Goal: Register for event/course

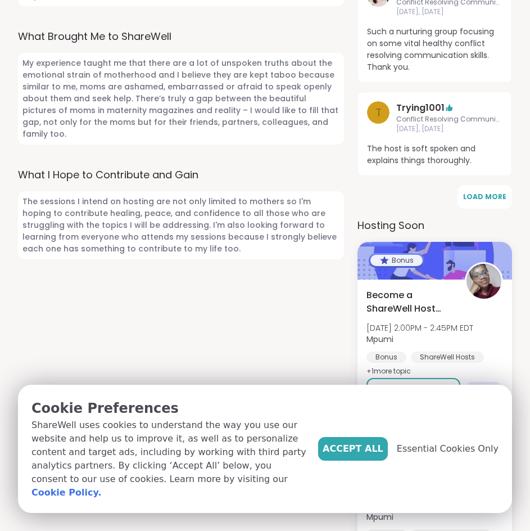
scroll to position [787, 0]
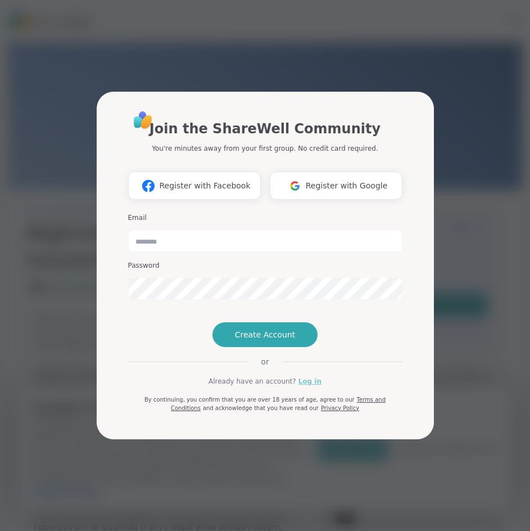
click at [300, 386] on link "Log in" at bounding box center [310, 381] width 23 height 10
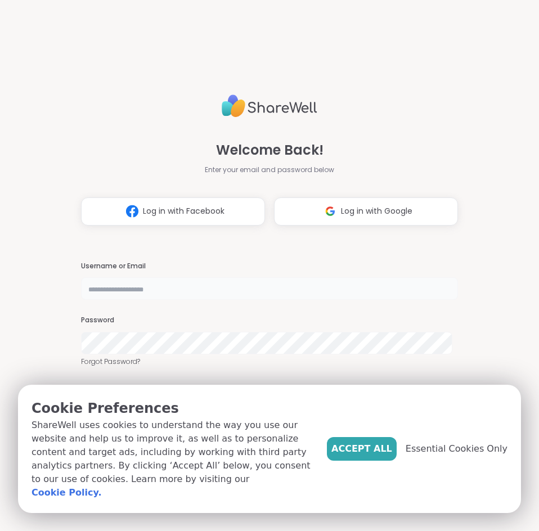
click at [182, 284] on input "text" at bounding box center [269, 288] width 377 height 22
type input "**********"
click at [375, 455] on span "Accept All" at bounding box center [361, 448] width 61 height 13
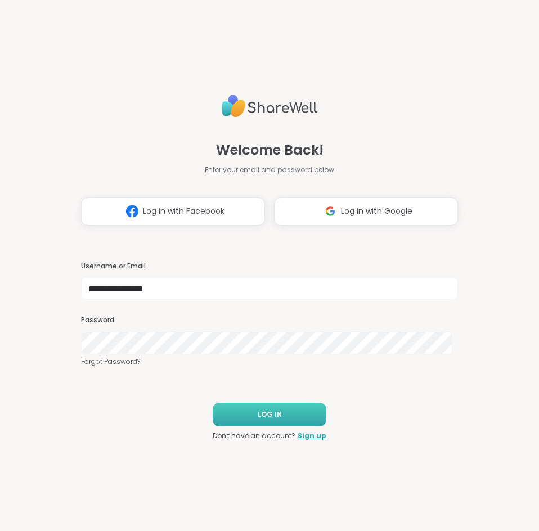
click at [273, 408] on button "LOG IN" at bounding box center [270, 415] width 114 height 24
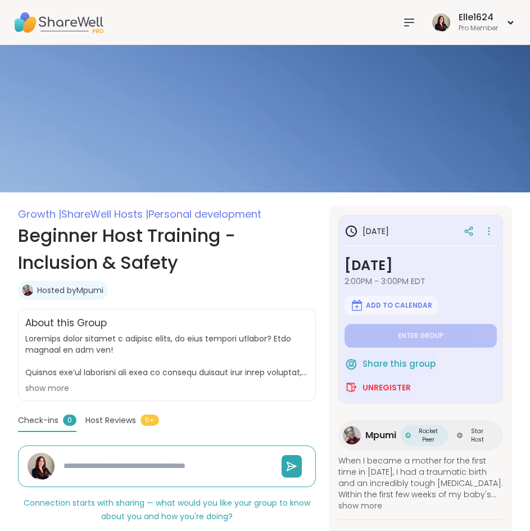
type textarea "*"
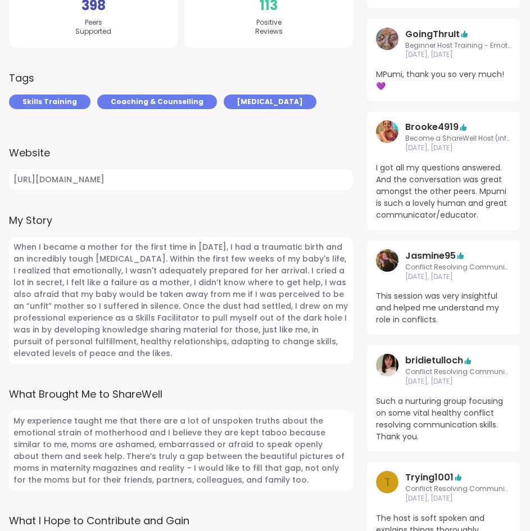
scroll to position [337, 0]
